Goal: Task Accomplishment & Management: Manage account settings

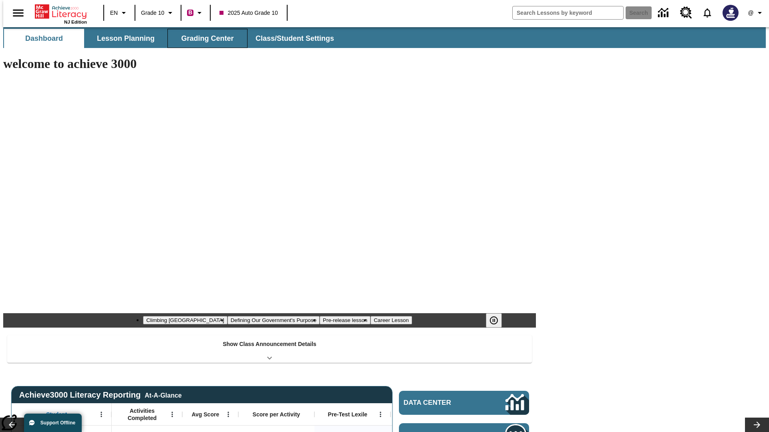
click at [204, 38] on button "Grading Center" at bounding box center [207, 38] width 80 height 19
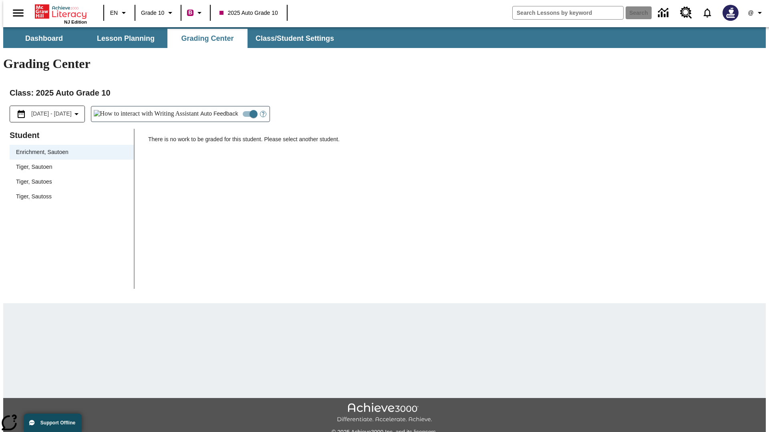
click at [69, 163] on span "Tiger, Sautoen" at bounding box center [71, 167] width 111 height 8
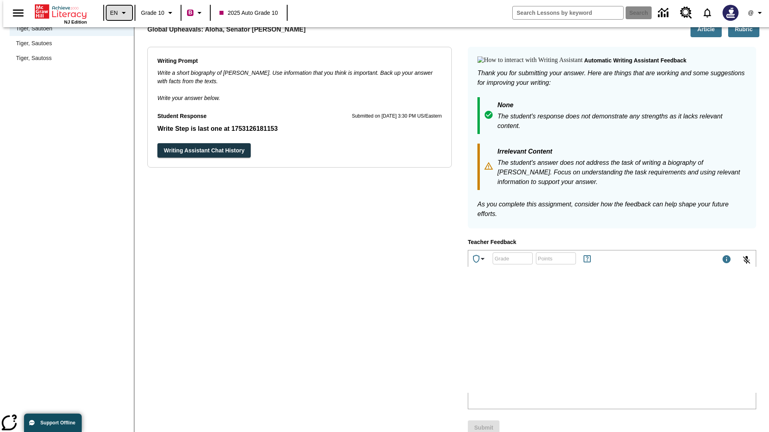
click at [119, 13] on icon "Language: EN, Select a language" at bounding box center [124, 13] width 10 height 10
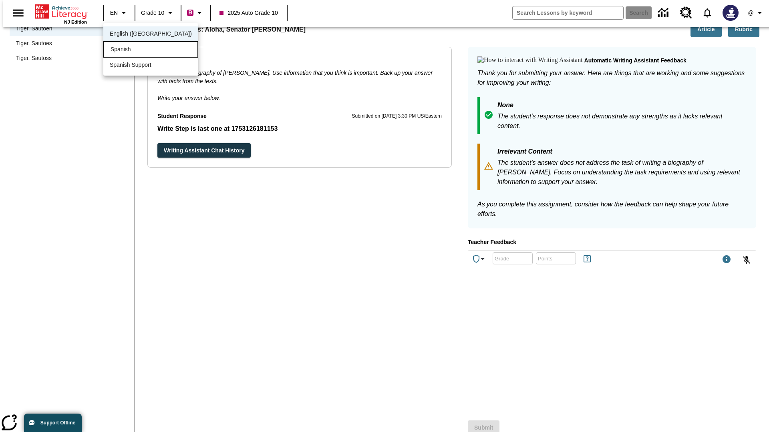
click at [133, 50] on div "Spanish" at bounding box center [150, 49] width 95 height 16
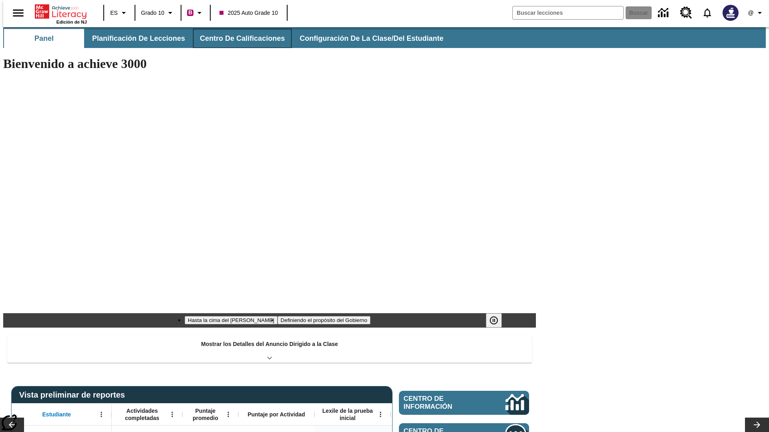
click at [235, 38] on button "Centro de calificaciones" at bounding box center [242, 38] width 98 height 19
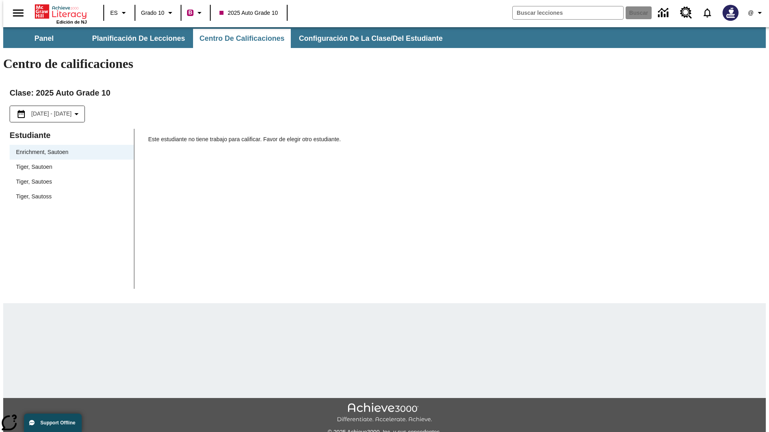
click at [69, 163] on span "Tiger, Sautoen" at bounding box center [71, 167] width 111 height 8
